Goal: Transaction & Acquisition: Purchase product/service

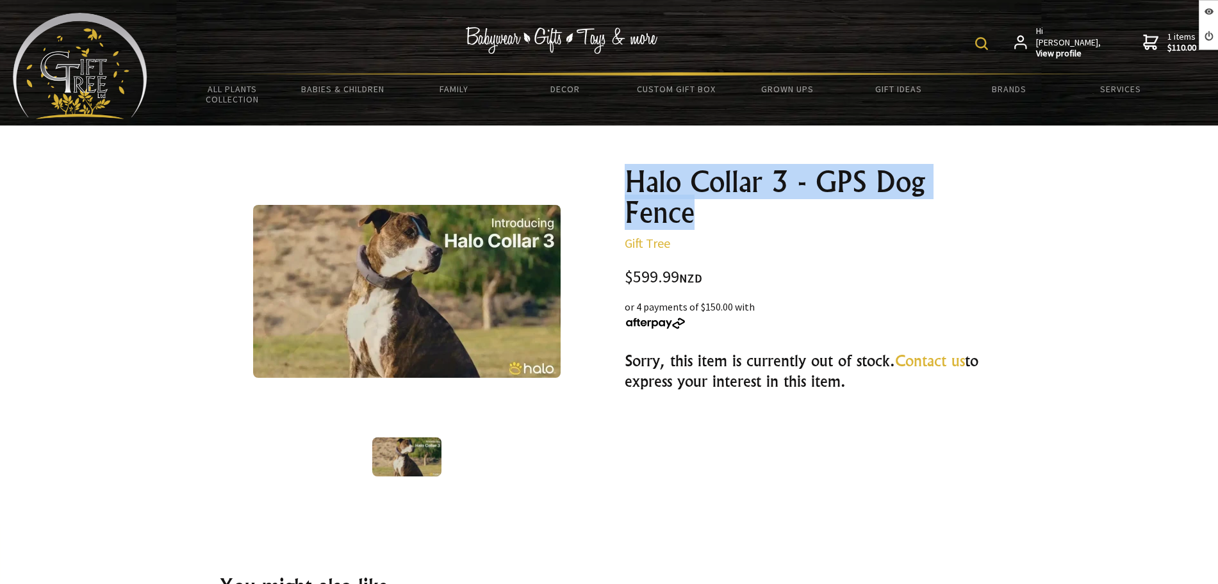
click at [619, 178] on div "Halo Collar 3 - GPS Dog Fence Gift Tree $599.99 NZD or 4 payments of $150.00 wi…" at bounding box center [811, 325] width 395 height 338
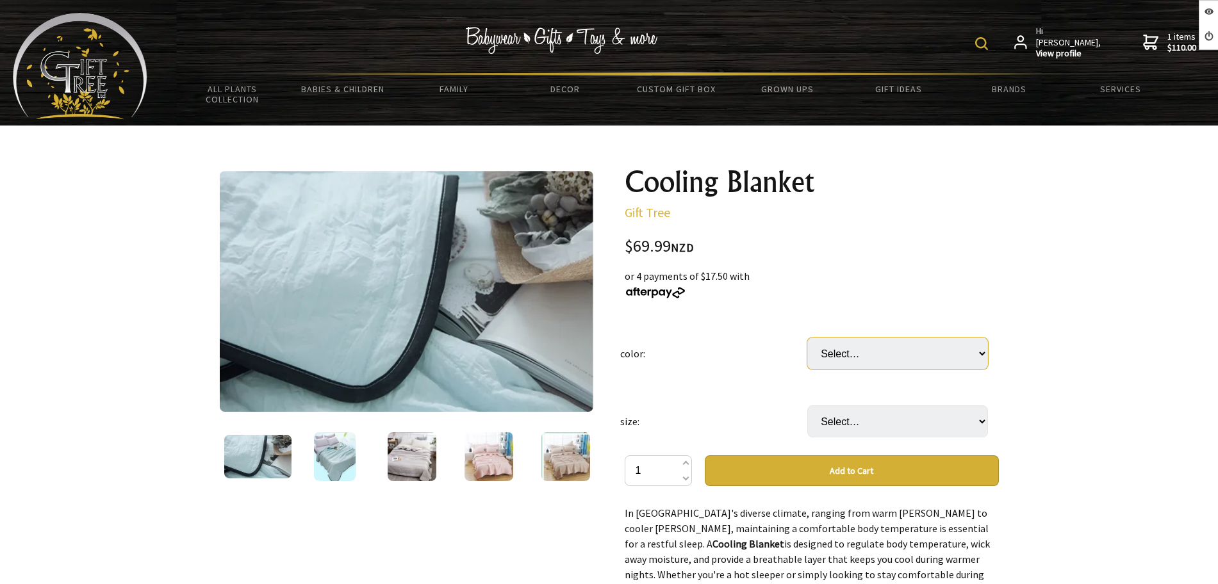
click at [880, 338] on select "Select… add color in the comment section" at bounding box center [897, 354] width 181 height 32
click at [826, 427] on select "Select… add size in the comment section" at bounding box center [897, 421] width 181 height 32
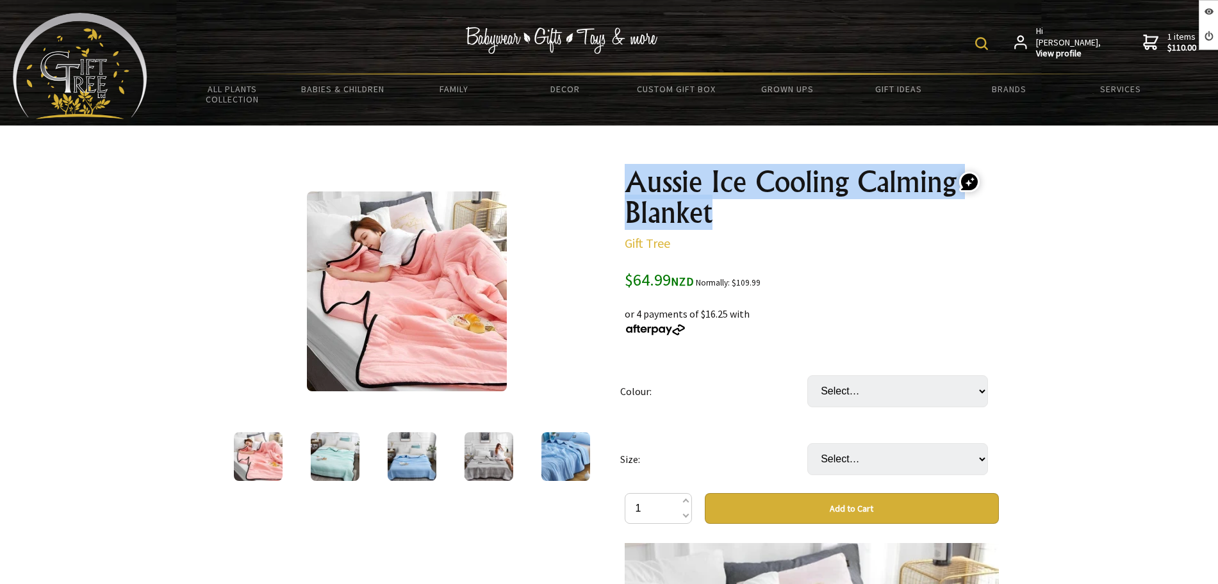
drag, startPoint x: 708, startPoint y: 212, endPoint x: 620, endPoint y: 181, distance: 93.8
copy h1 "Aussie Ice Cooling Calming Blanket"
